Goal: Task Accomplishment & Management: Complete application form

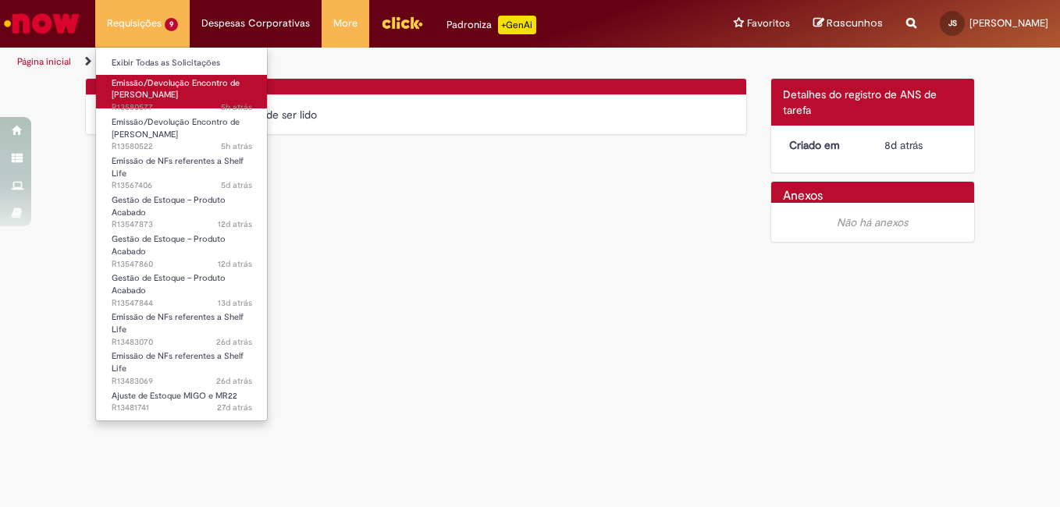
click at [147, 98] on span "Emissão/Devolução Encontro de [PERSON_NAME]" at bounding box center [176, 89] width 128 height 24
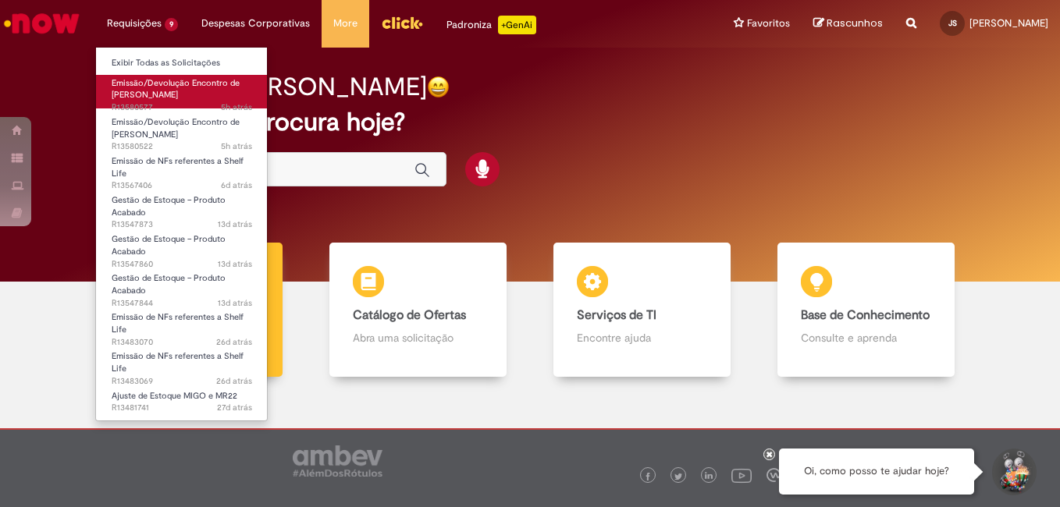
click at [166, 84] on span "Emissão/Devolução Encontro de [PERSON_NAME]" at bounding box center [176, 89] width 128 height 24
